Goal: Use online tool/utility: Use online tool/utility

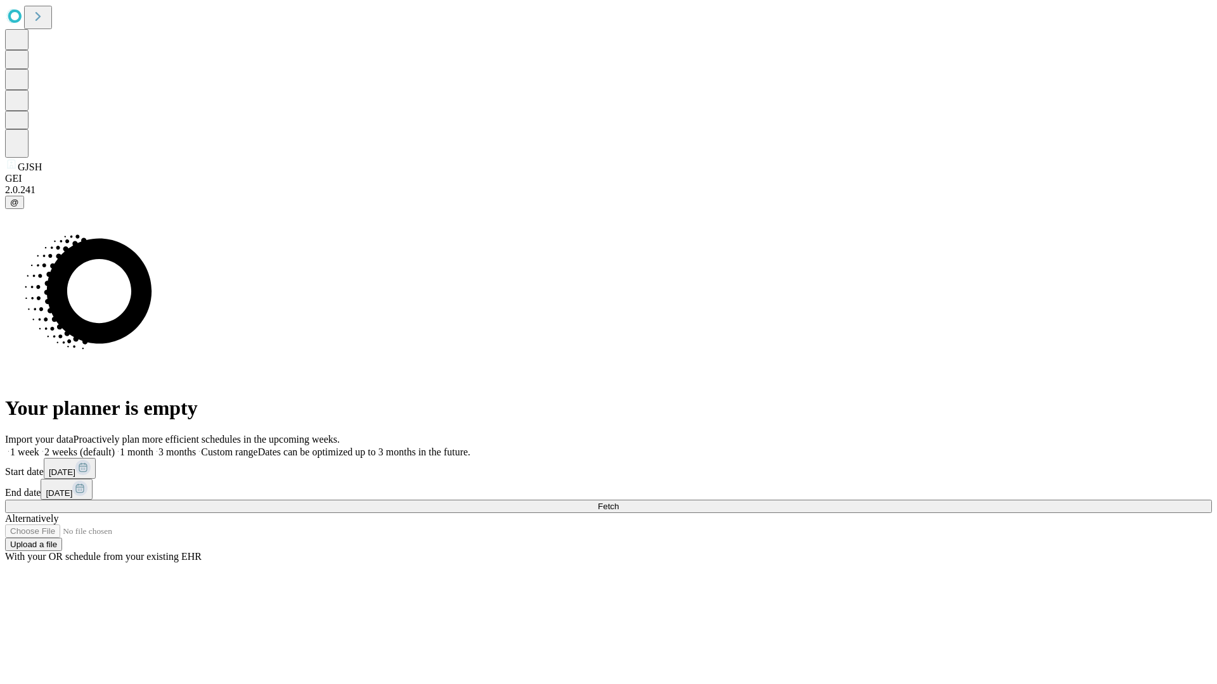
click at [619, 502] on span "Fetch" at bounding box center [608, 507] width 21 height 10
